Goal: Transaction & Acquisition: Obtain resource

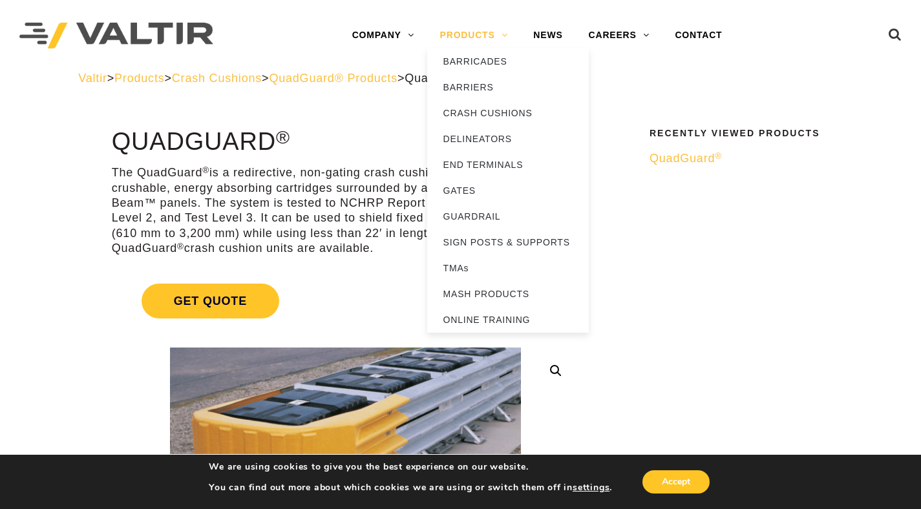
click at [489, 39] on link "PRODUCTS" at bounding box center [474, 36] width 94 height 26
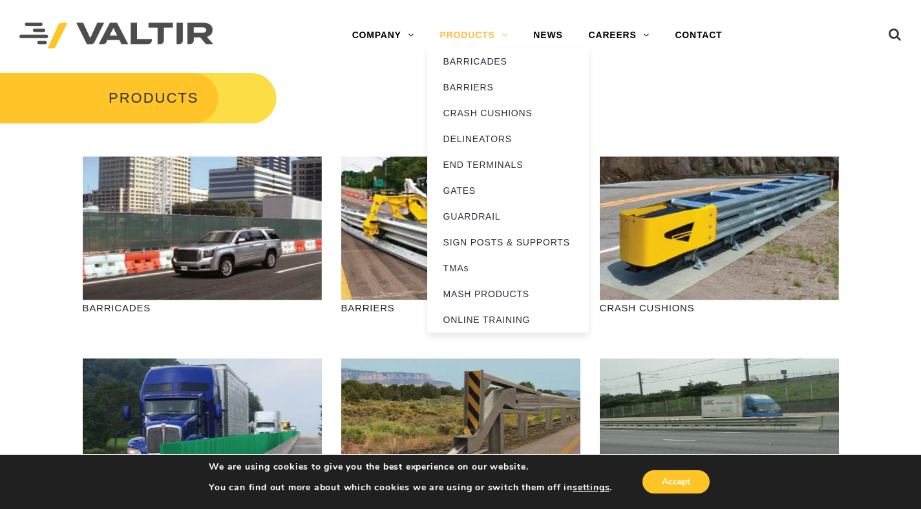
click at [494, 35] on link "PRODUCTS" at bounding box center [474, 36] width 94 height 26
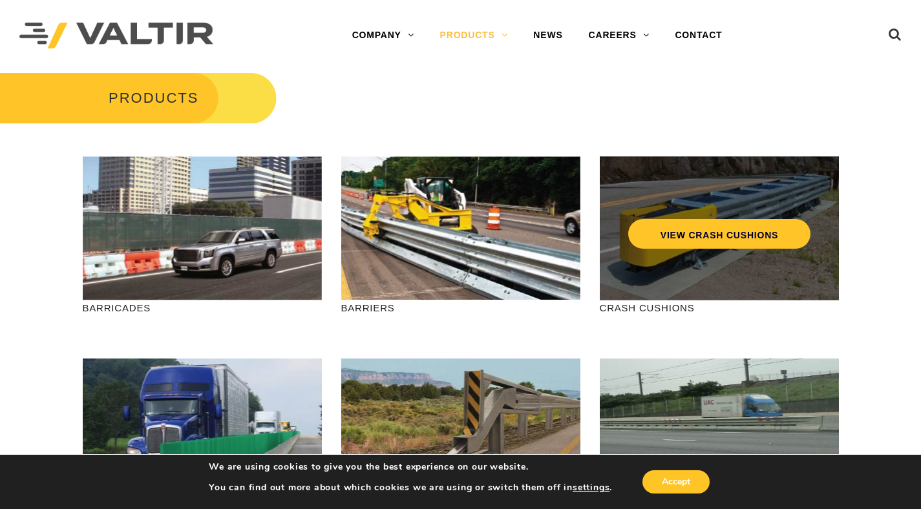
click at [671, 202] on div "VIEW CRASH CUSHIONS" at bounding box center [719, 207] width 187 height 43
click at [685, 235] on link "VIEW CRASH CUSHIONS" at bounding box center [719, 234] width 182 height 30
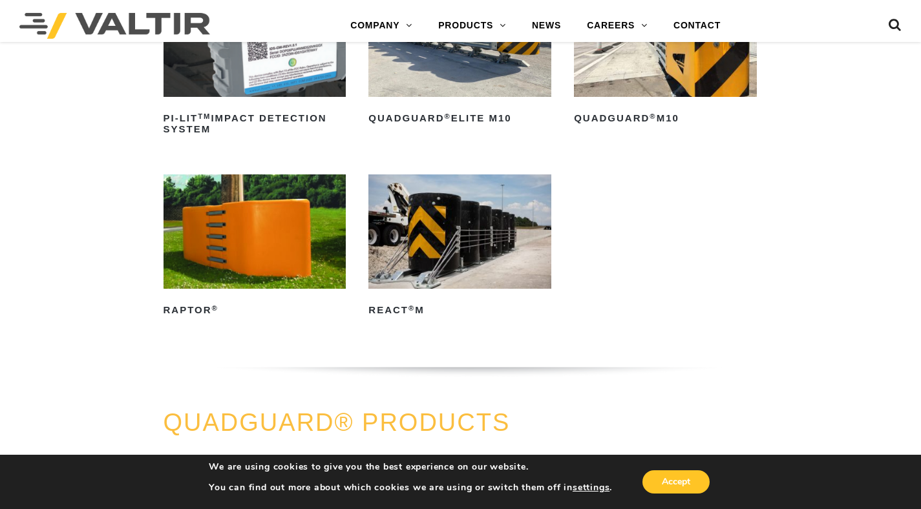
scroll to position [411, 0]
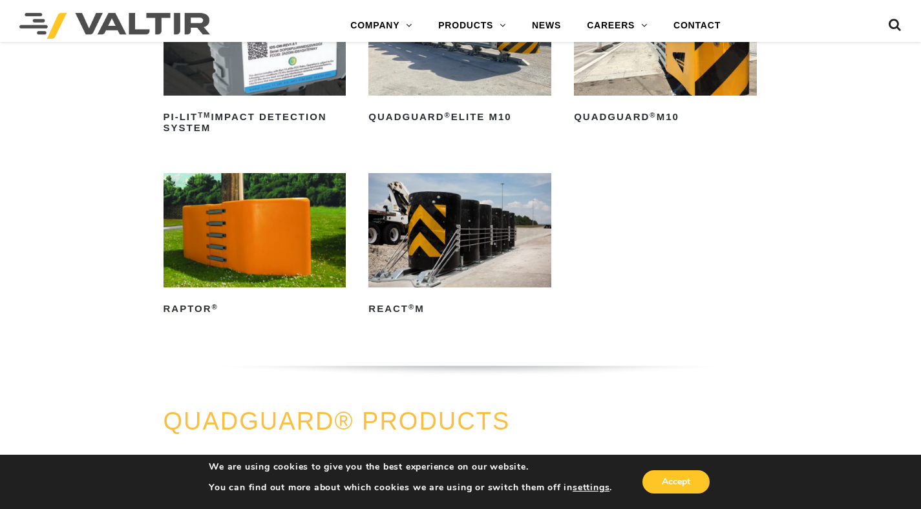
click at [699, 72] on img at bounding box center [665, 38] width 183 height 114
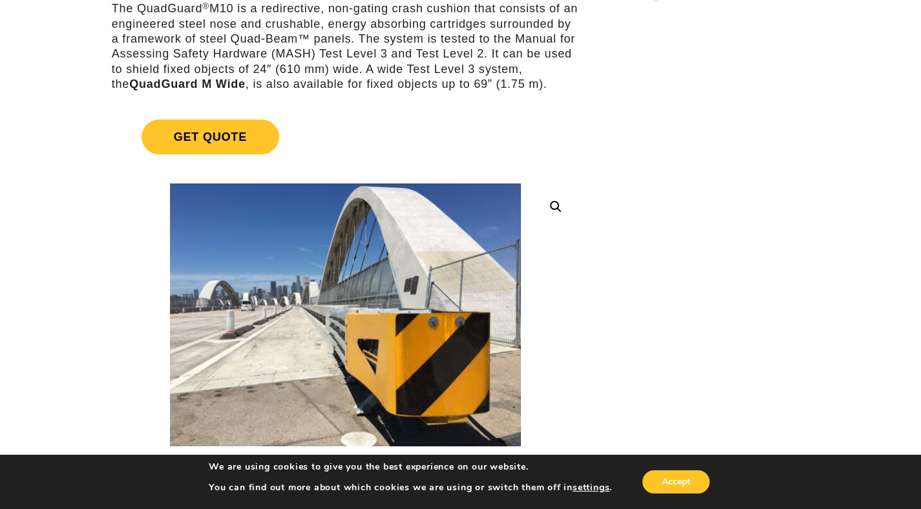
scroll to position [167, 0]
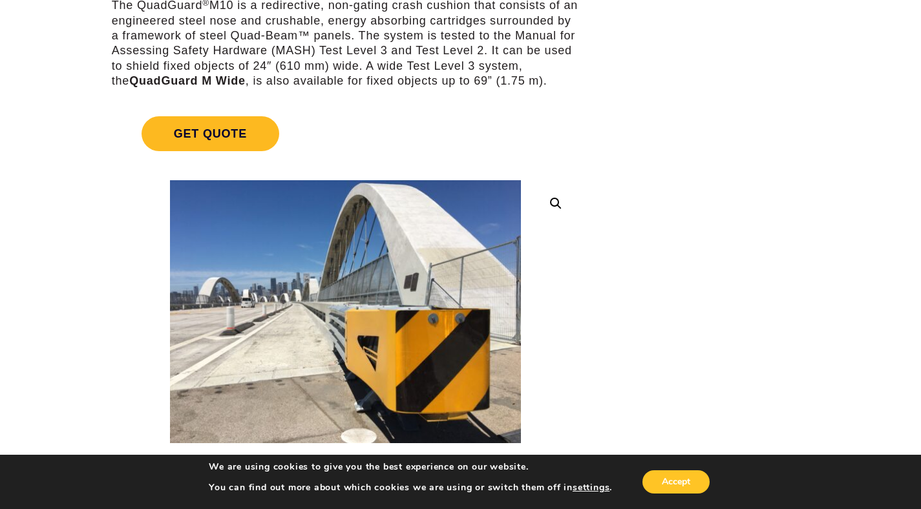
click at [239, 122] on span "Get Quote" at bounding box center [211, 133] width 138 height 35
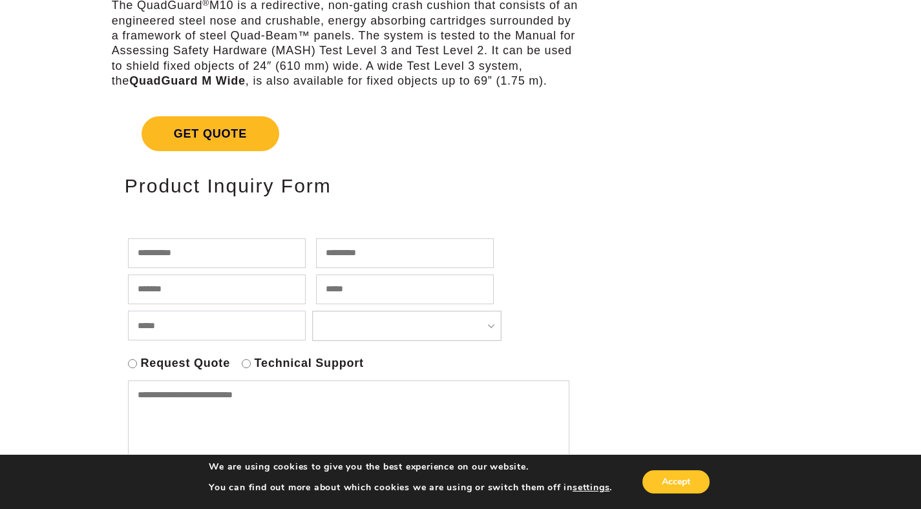
click at [239, 122] on span "Get Quote" at bounding box center [211, 133] width 138 height 35
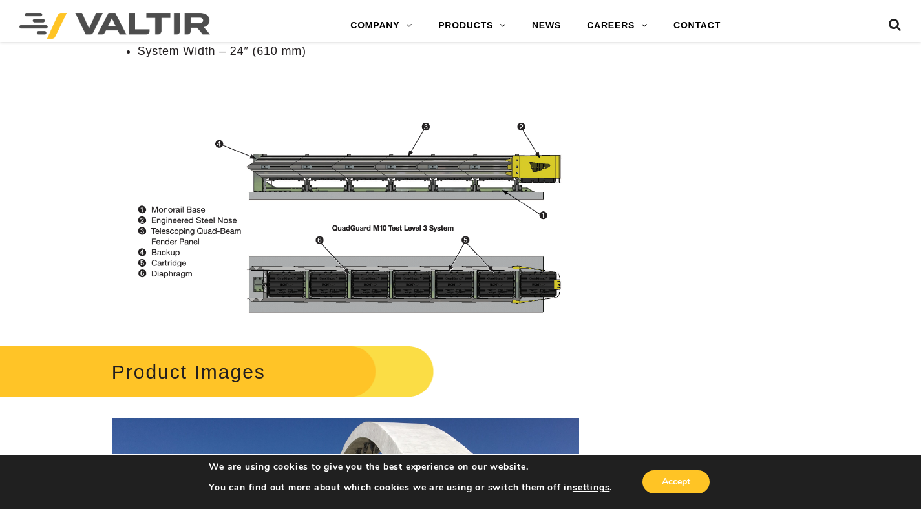
scroll to position [1489, 0]
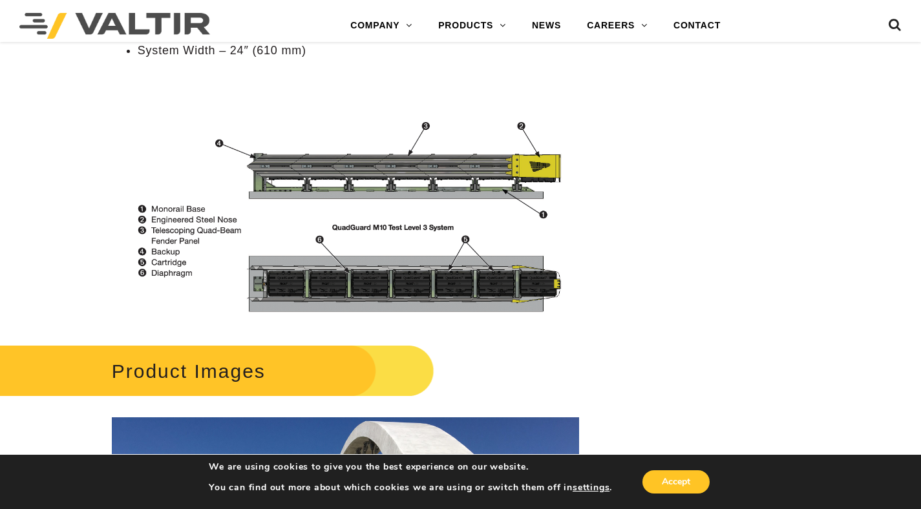
click at [512, 295] on img at bounding box center [345, 212] width 467 height 217
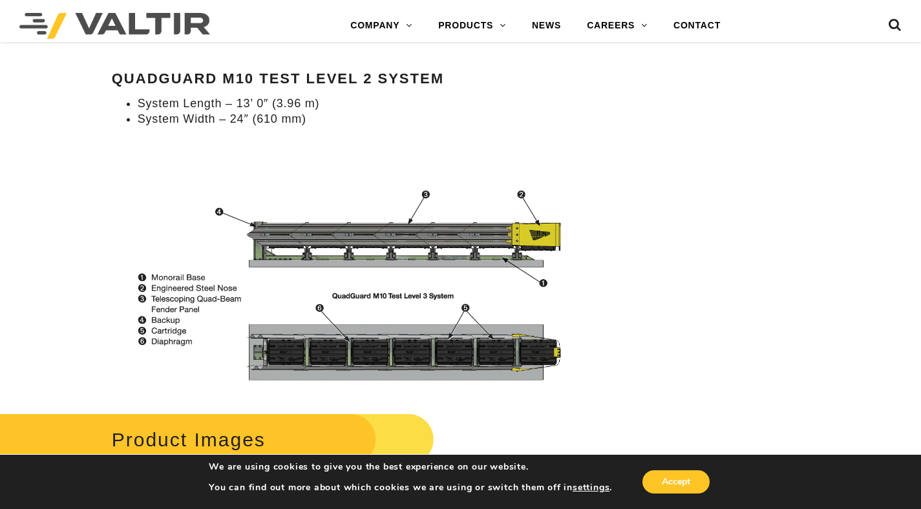
scroll to position [1421, 0]
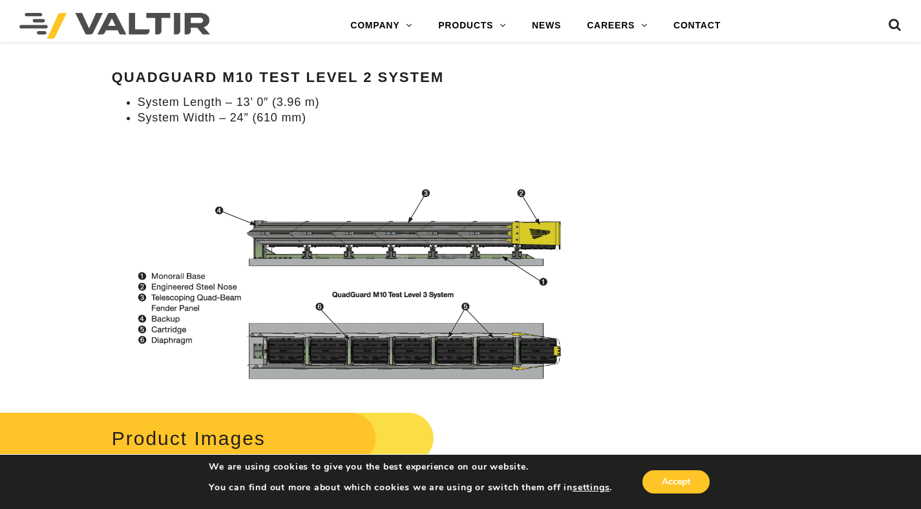
click at [334, 85] on strong "QuadGuard M10 Test Level 2 System" at bounding box center [278, 77] width 332 height 16
click at [520, 213] on img at bounding box center [345, 279] width 467 height 217
